Goal: Find specific page/section: Find specific page/section

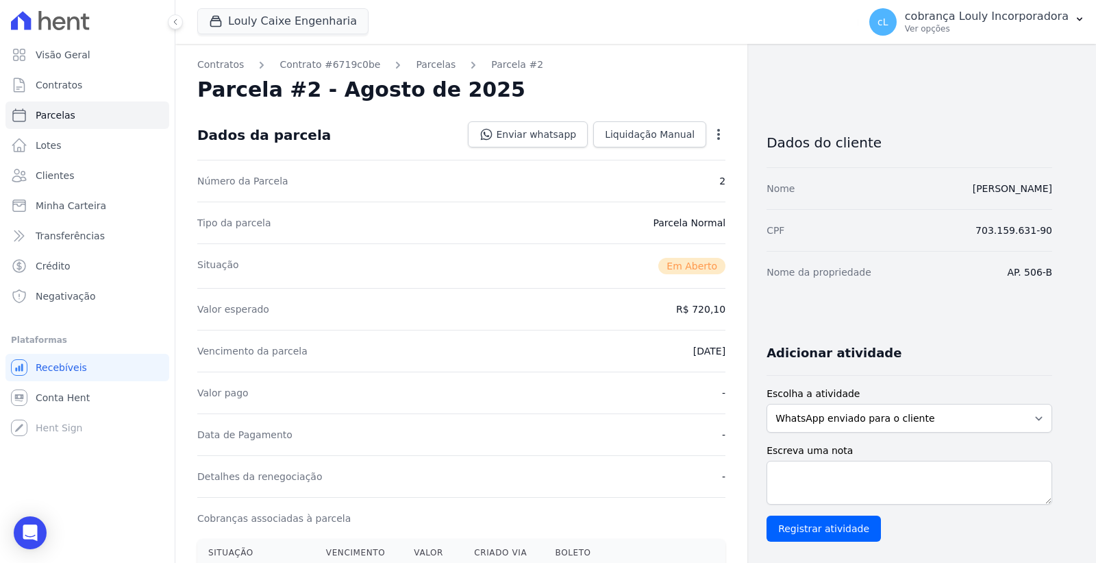
scroll to position [378, 0]
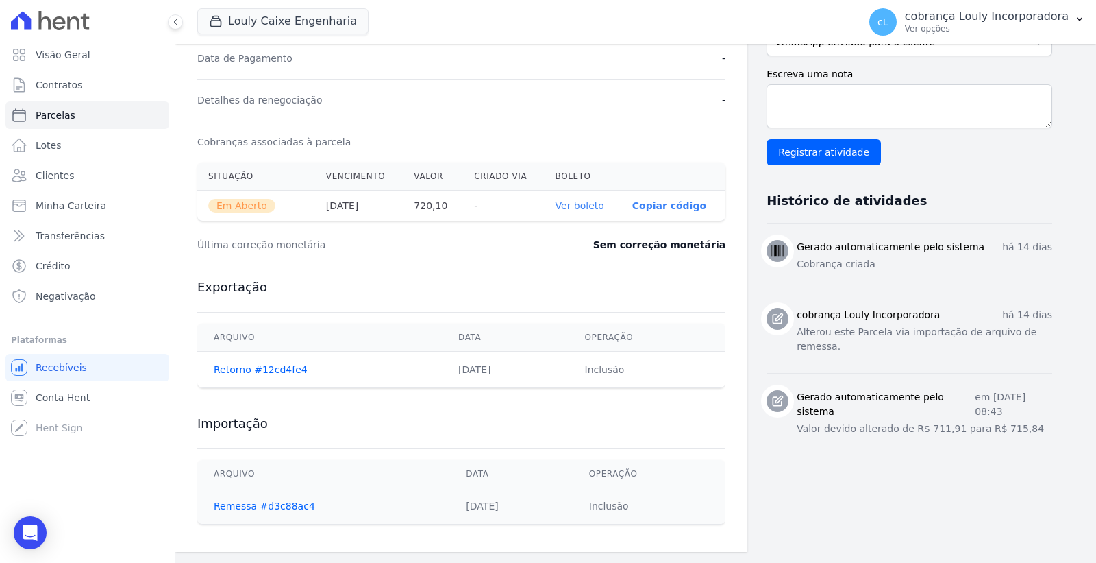
select select
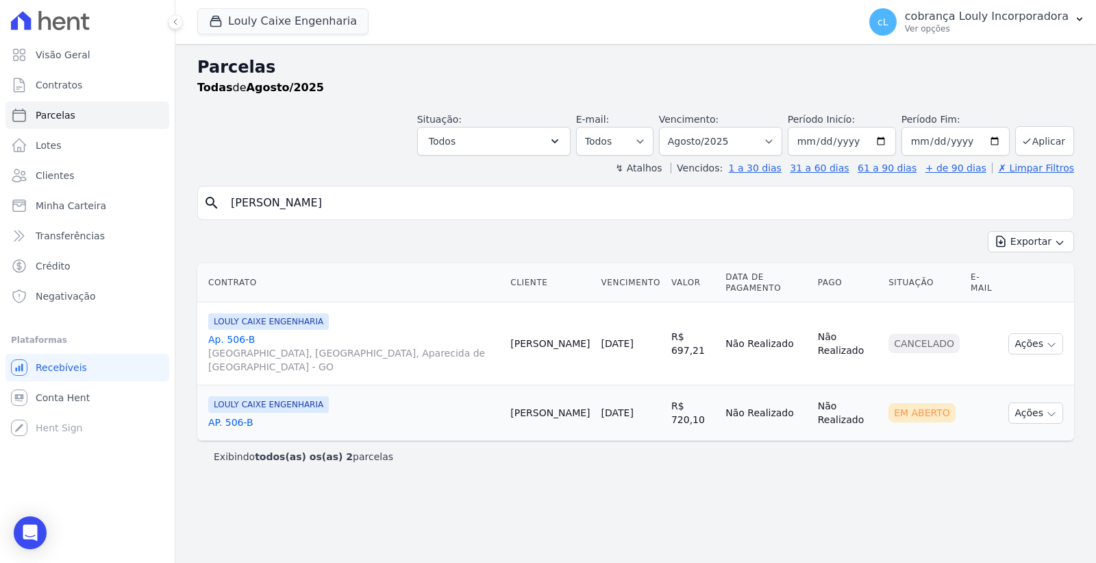
drag, startPoint x: 393, startPoint y: 211, endPoint x: 428, endPoint y: 209, distance: 35.7
click at [393, 211] on input "[PERSON_NAME]" at bounding box center [646, 202] width 846 height 27
drag, startPoint x: 449, startPoint y: 209, endPoint x: 209, endPoint y: 193, distance: 240.4
click at [209, 193] on div "search [PERSON_NAME]" at bounding box center [635, 203] width 877 height 34
paste input "[PERSON_NAME]"
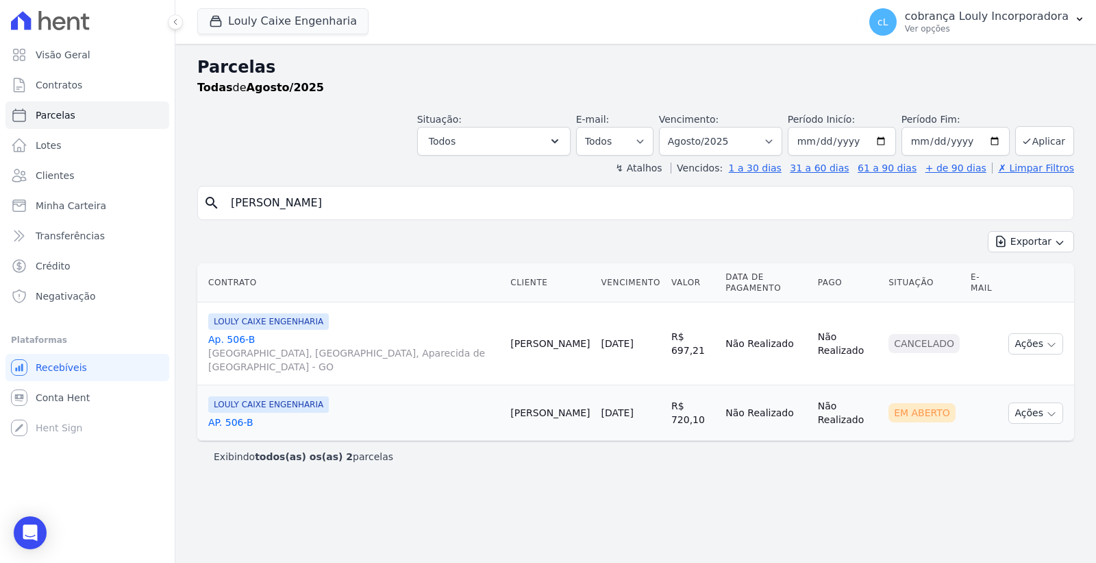
type input "[PERSON_NAME]"
select select
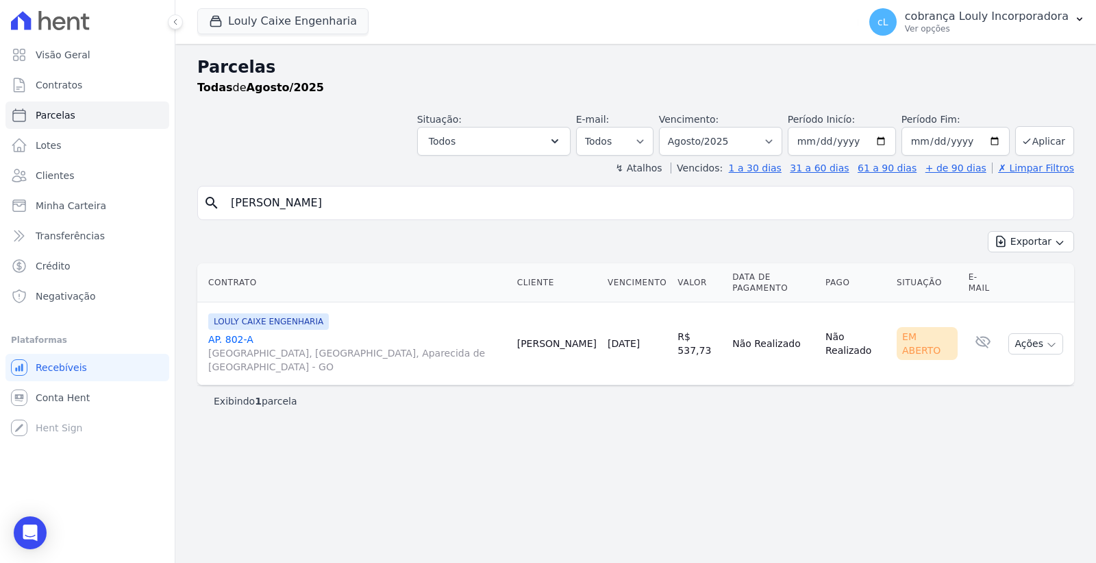
click at [230, 332] on link "AP. 802-A [GEOGRAPHIC_DATA], [GEOGRAPHIC_DATA], Aparecida de [GEOGRAPHIC_DATA]" at bounding box center [357, 352] width 298 height 41
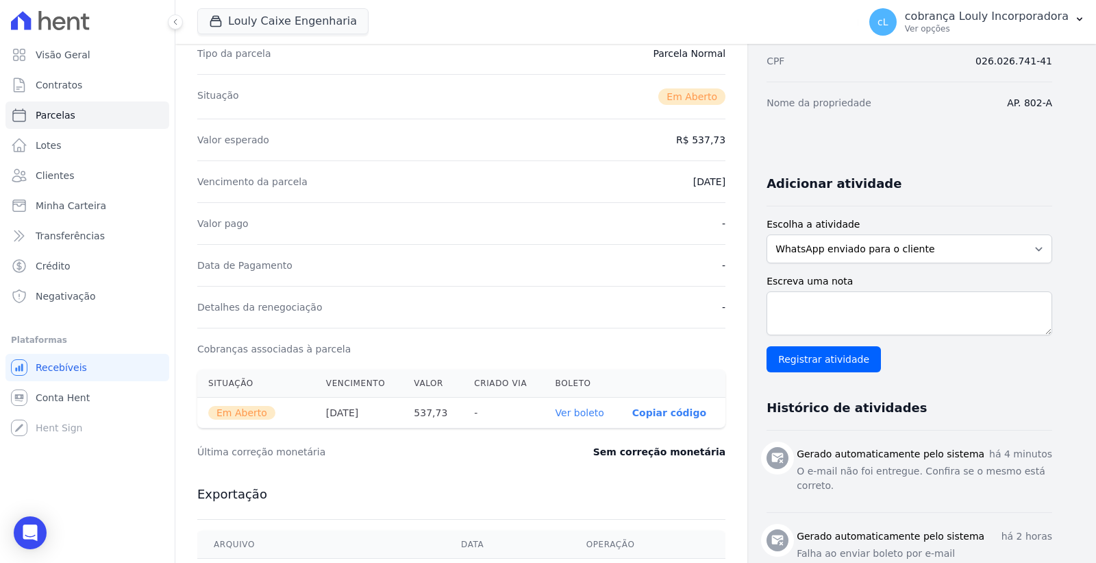
scroll to position [380, 0]
